Goal: Task Accomplishment & Management: Complete application form

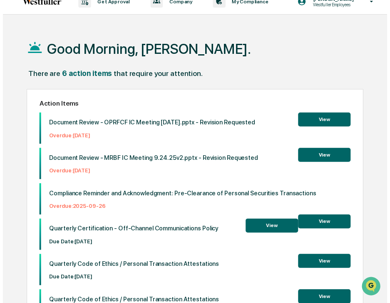
scroll to position [40, 0]
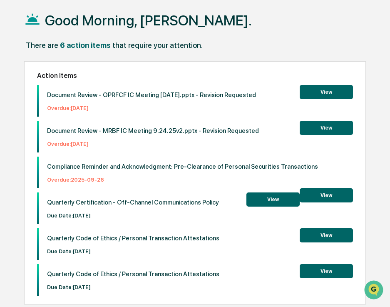
click at [317, 197] on button "View" at bounding box center [326, 195] width 53 height 14
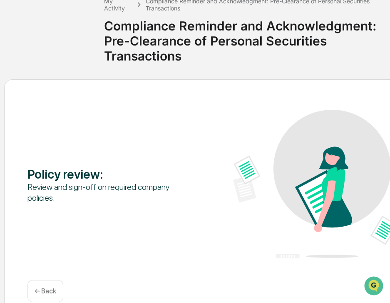
scroll to position [70, 0]
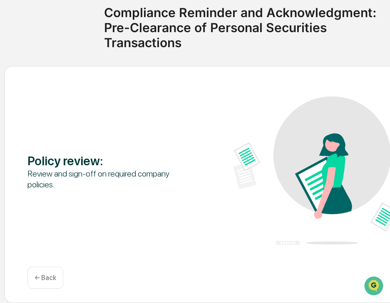
click at [60, 274] on div "← Back" at bounding box center [46, 277] width 36 height 22
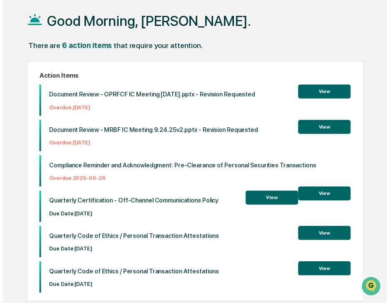
scroll to position [40, 0]
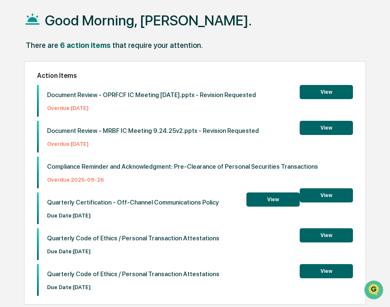
click at [272, 199] on button "View" at bounding box center [273, 200] width 53 height 14
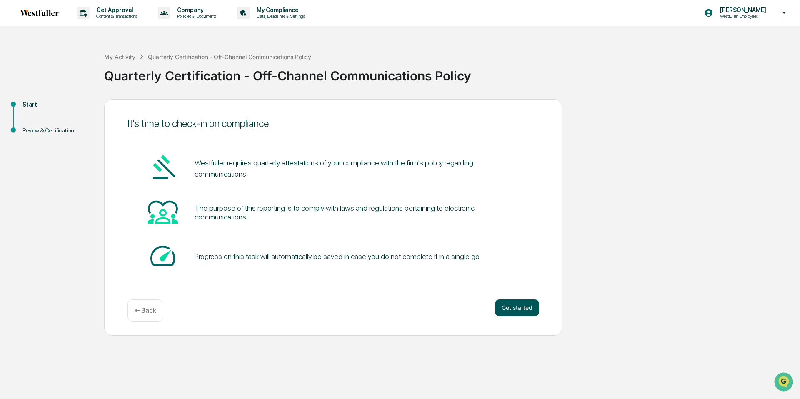
click at [390, 303] on button "Get started" at bounding box center [517, 308] width 44 height 17
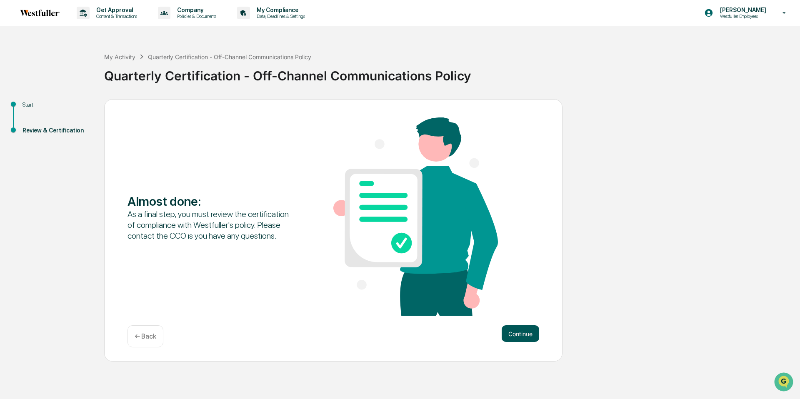
click at [390, 307] on button "Continue" at bounding box center [521, 333] width 38 height 17
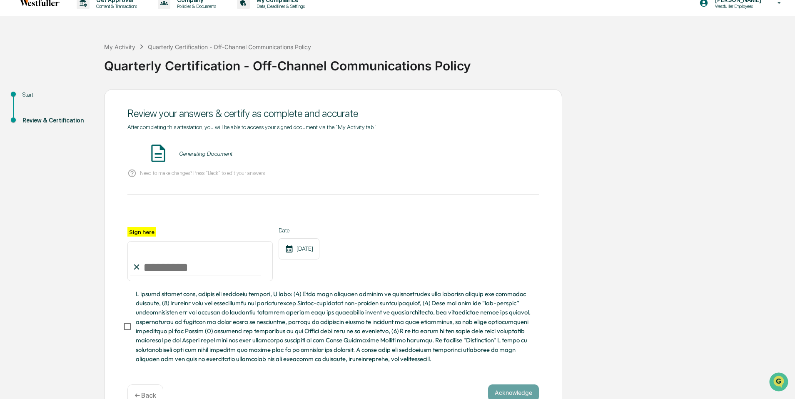
scroll to position [10, 0]
click at [196, 264] on input "Sign here" at bounding box center [200, 261] width 145 height 40
click at [245, 150] on div "Quarterly Certification - Off-Channel Communications Policy - [PERSON_NAME]" at bounding box center [281, 153] width 205 height 7
click at [390, 154] on button "VIEW" at bounding box center [492, 153] width 54 height 14
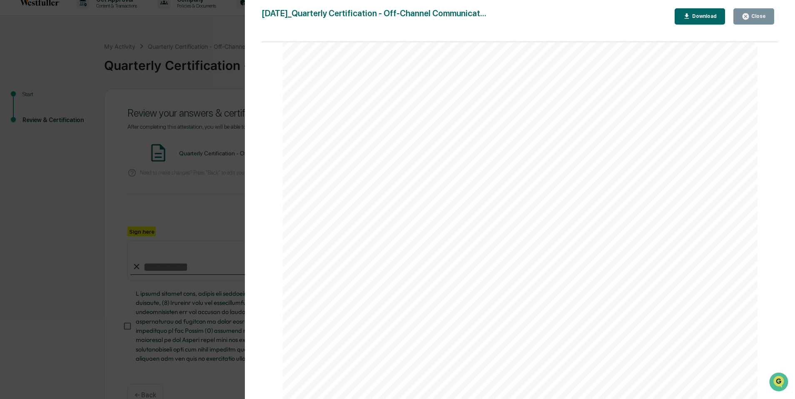
scroll to position [0, 0]
click at [341, 164] on span "Quarterly" at bounding box center [336, 162] width 58 height 13
click at [390, 18] on button "Download" at bounding box center [700, 16] width 51 height 16
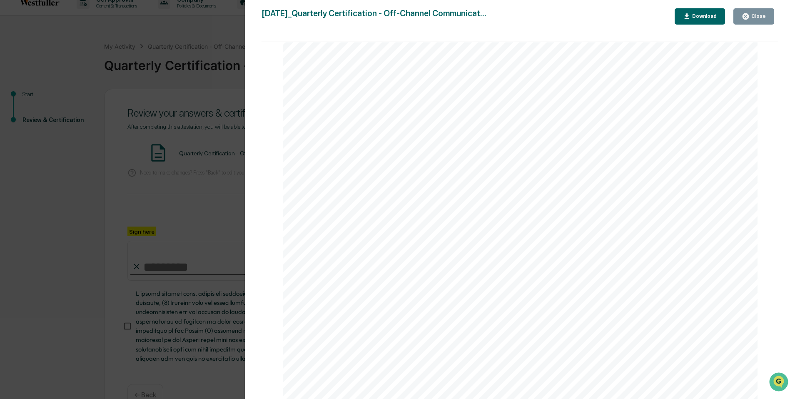
click at [390, 13] on div "Close" at bounding box center [754, 17] width 24 height 8
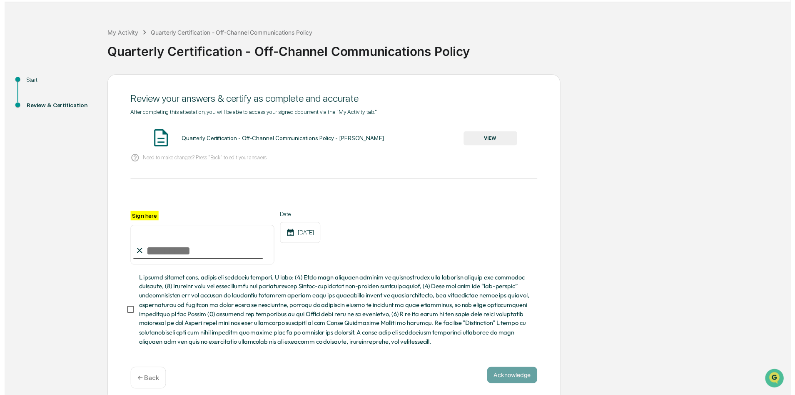
scroll to position [31, 0]
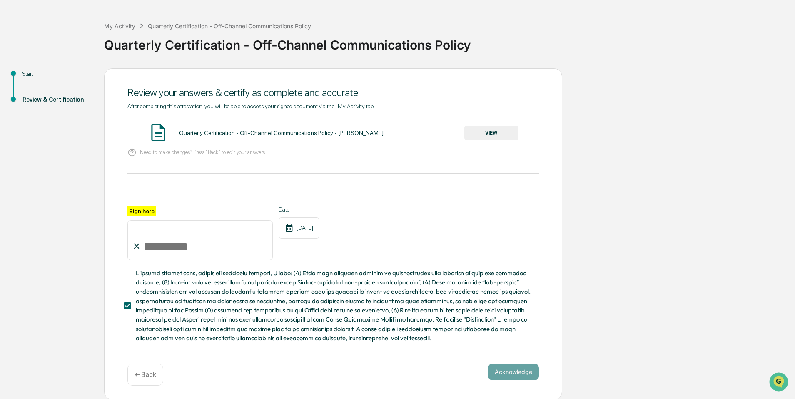
click at [173, 254] on div at bounding box center [195, 254] width 131 height 1
click at [172, 249] on input "Sign here" at bounding box center [200, 240] width 145 height 40
type input "**********"
click at [390, 307] on button "Acknowledge" at bounding box center [513, 372] width 51 height 17
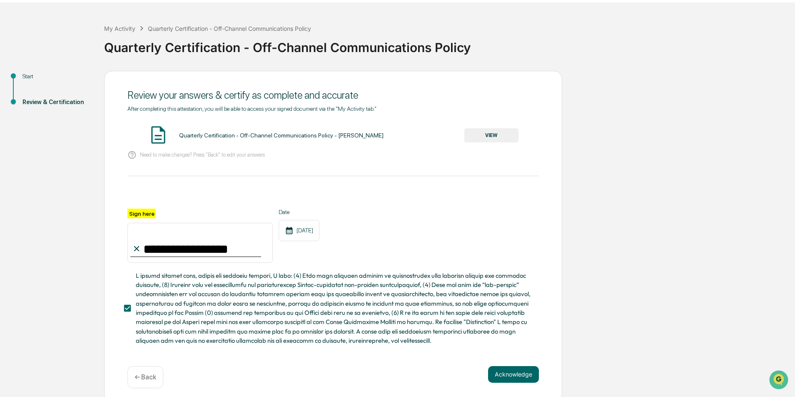
scroll to position [0, 0]
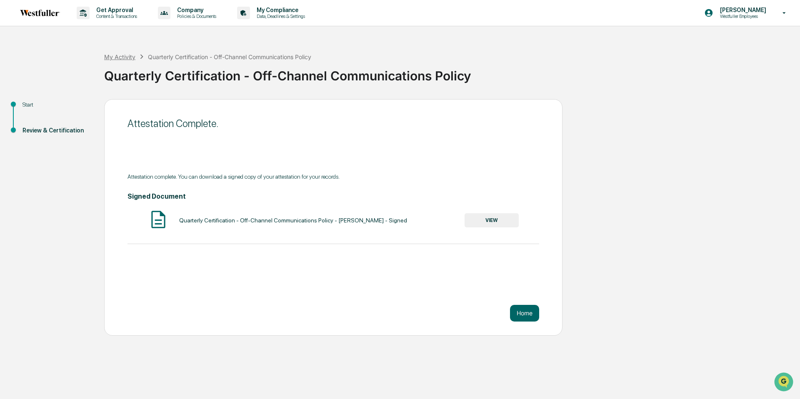
click at [119, 54] on div "My Activity" at bounding box center [119, 56] width 31 height 7
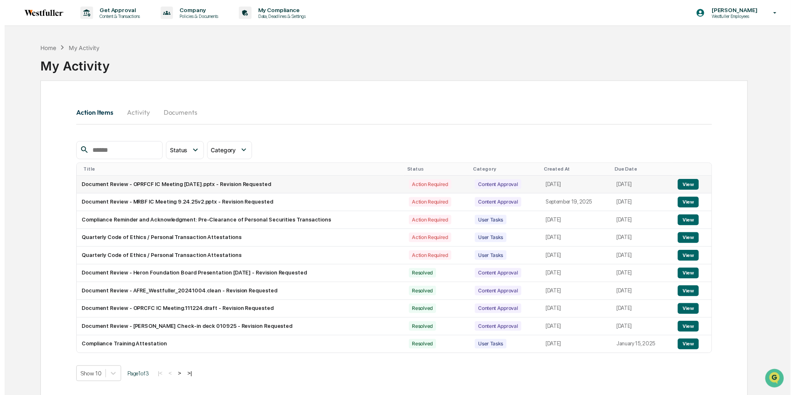
scroll to position [40, 0]
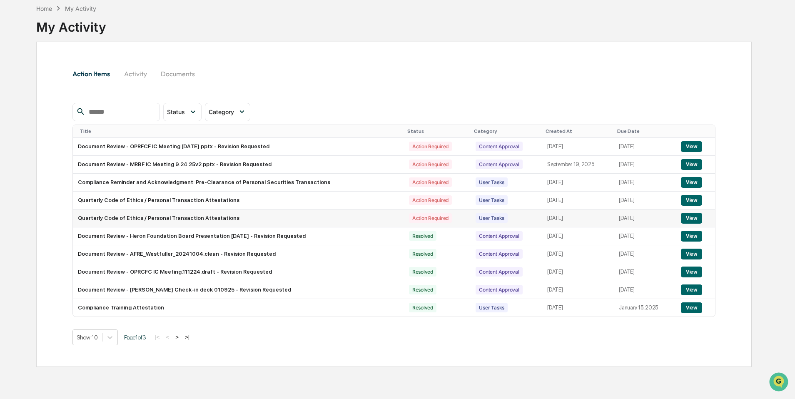
click at [390, 219] on button "View" at bounding box center [691, 218] width 21 height 11
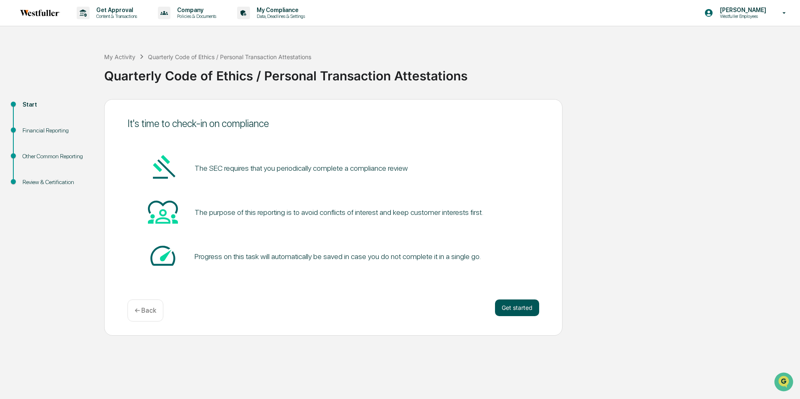
click at [390, 305] on button "Get started" at bounding box center [517, 308] width 44 height 17
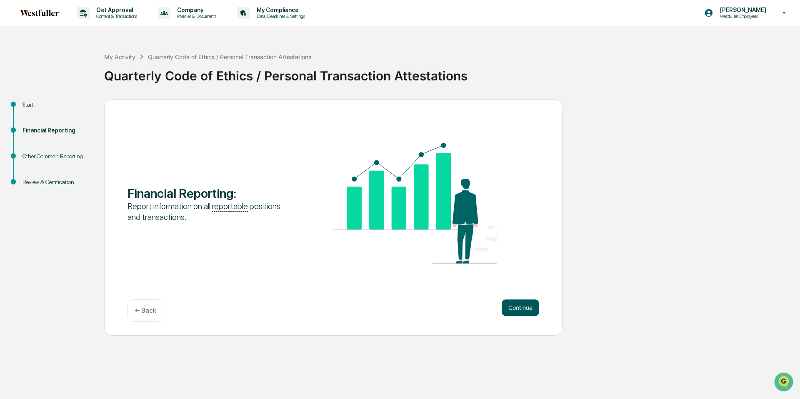
click at [390, 303] on button "Continue" at bounding box center [521, 308] width 38 height 17
